Goal: Navigation & Orientation: Find specific page/section

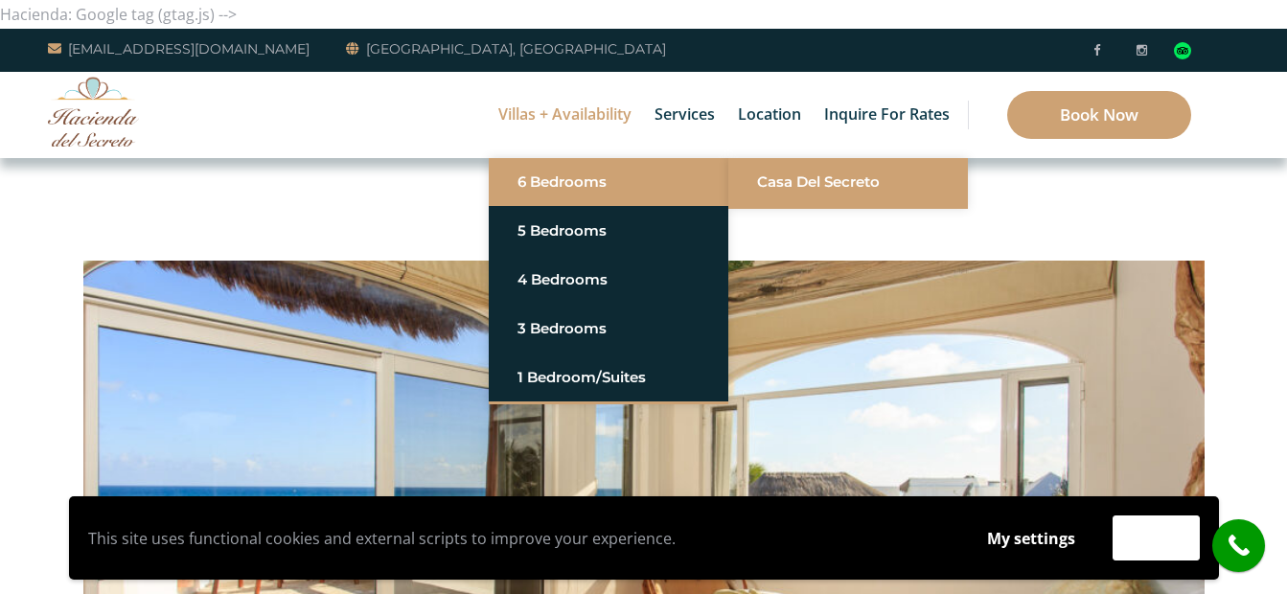
click at [807, 175] on link "Casa del Secreto" at bounding box center [848, 182] width 182 height 34
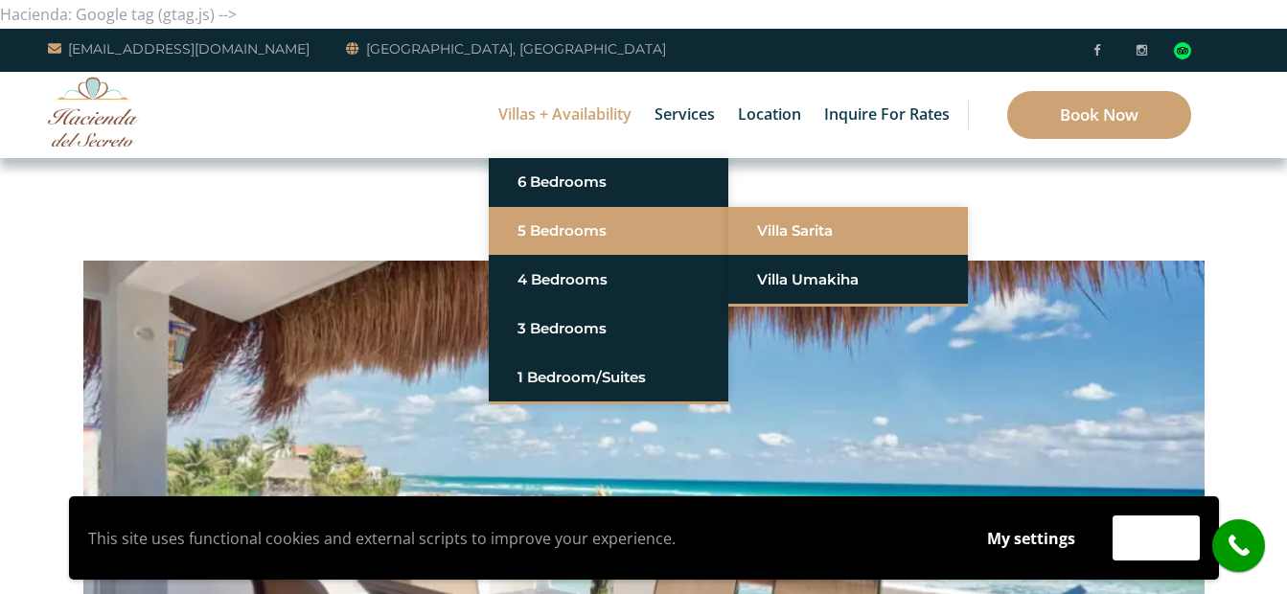
click at [797, 226] on link "Villa Sarita" at bounding box center [848, 231] width 182 height 34
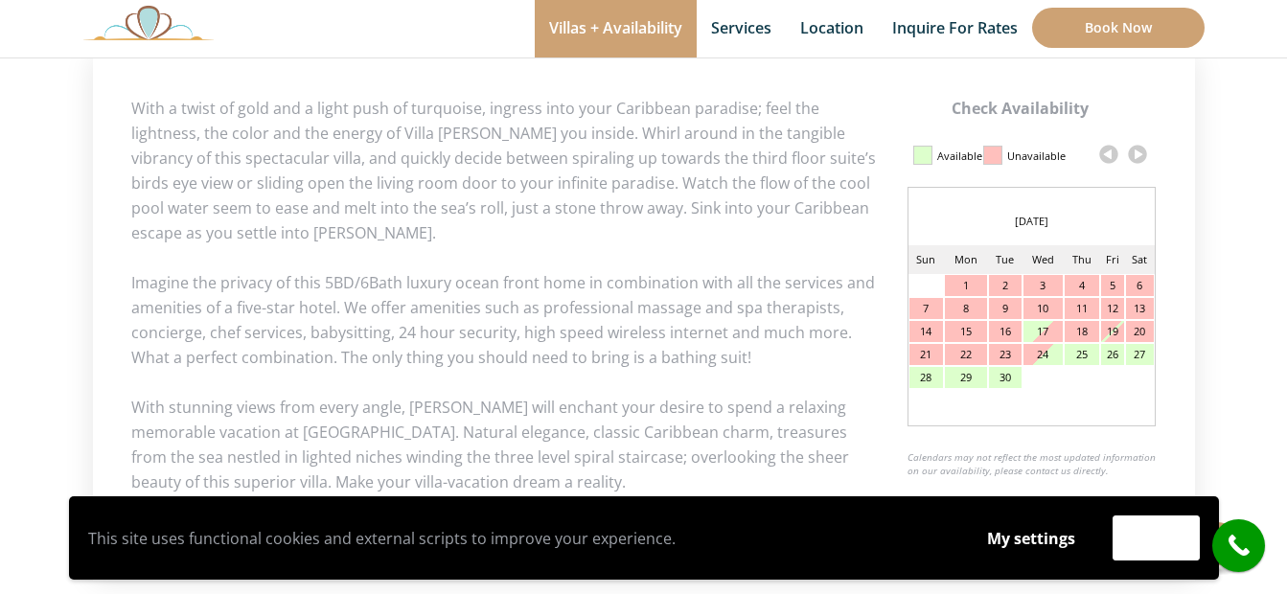
scroll to position [958, 0]
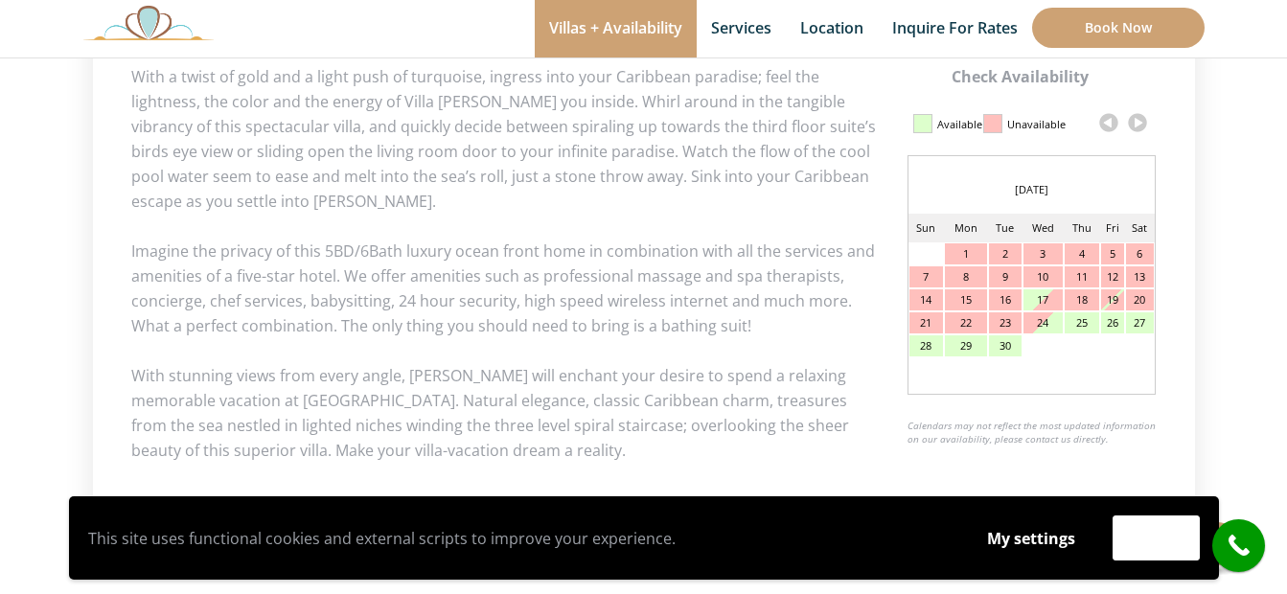
click at [1138, 123] on link at bounding box center [1137, 122] width 29 height 29
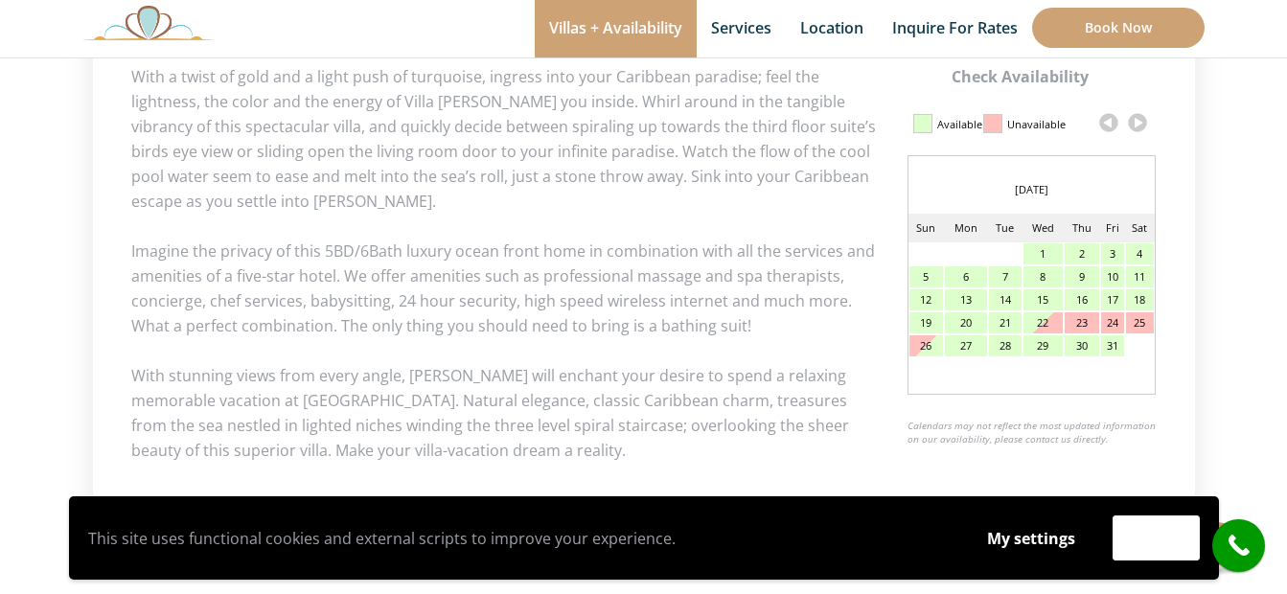
click at [1138, 122] on link at bounding box center [1137, 122] width 29 height 29
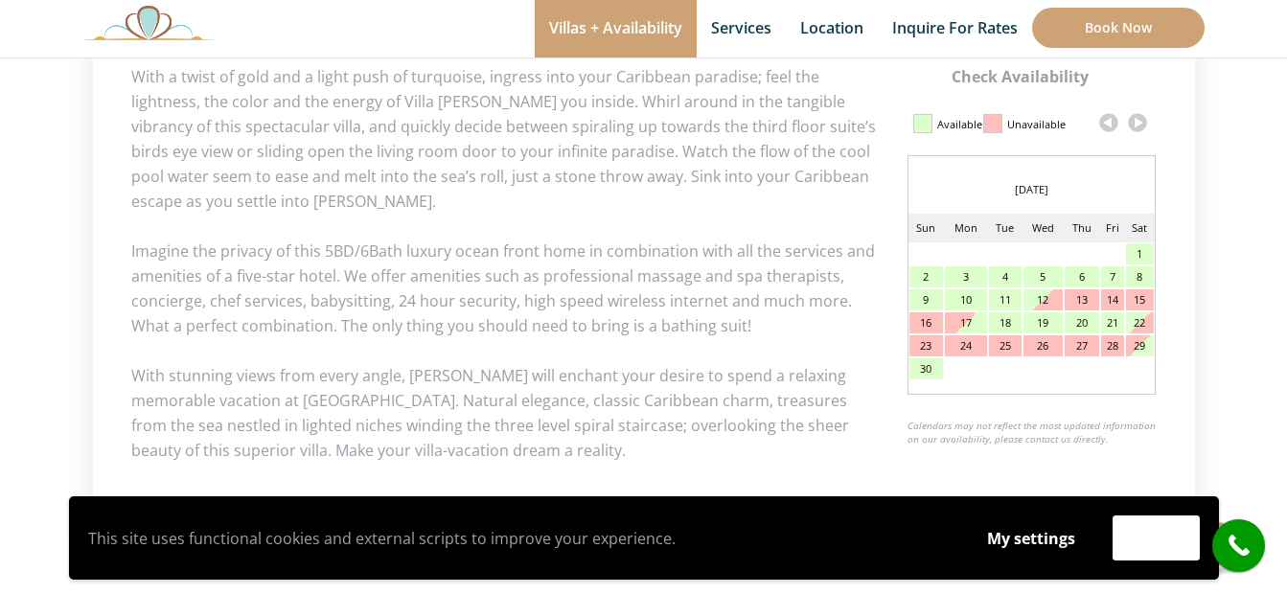
click at [1138, 122] on link at bounding box center [1137, 122] width 29 height 29
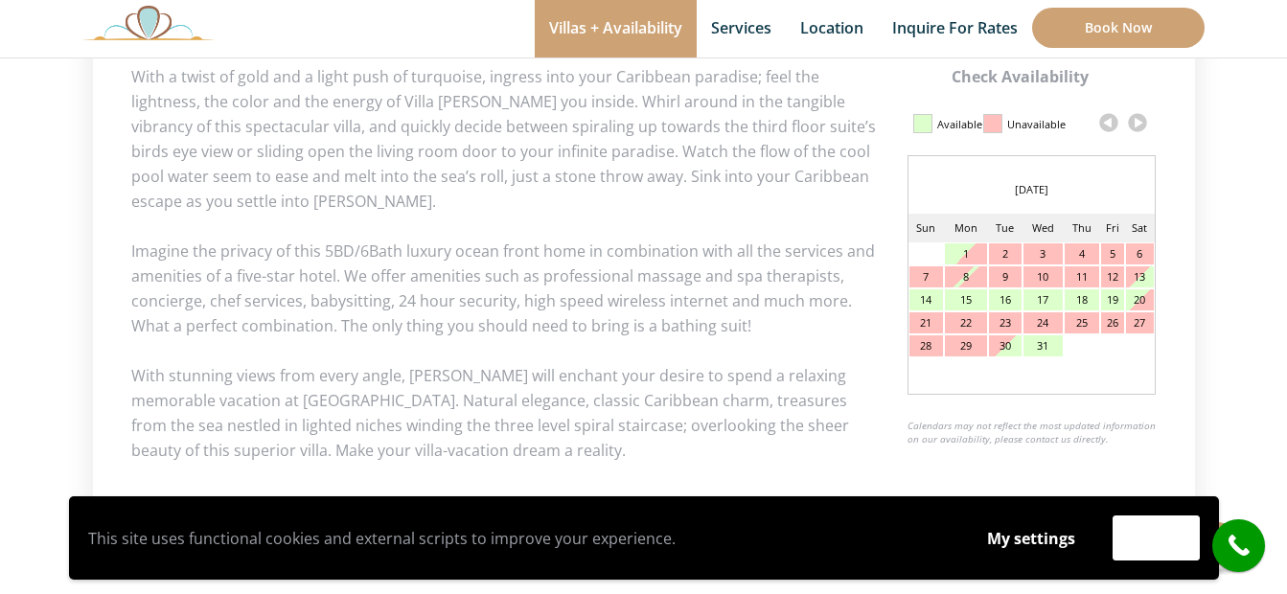
click at [1138, 122] on link at bounding box center [1137, 122] width 29 height 29
